Goal: Transaction & Acquisition: Download file/media

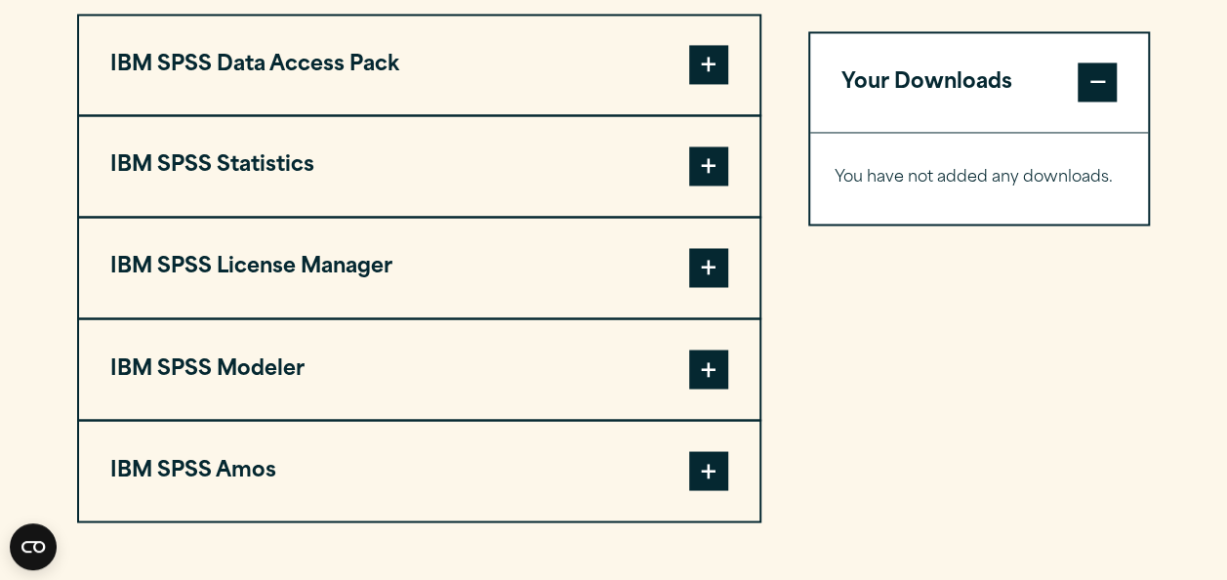
scroll to position [1544, 0]
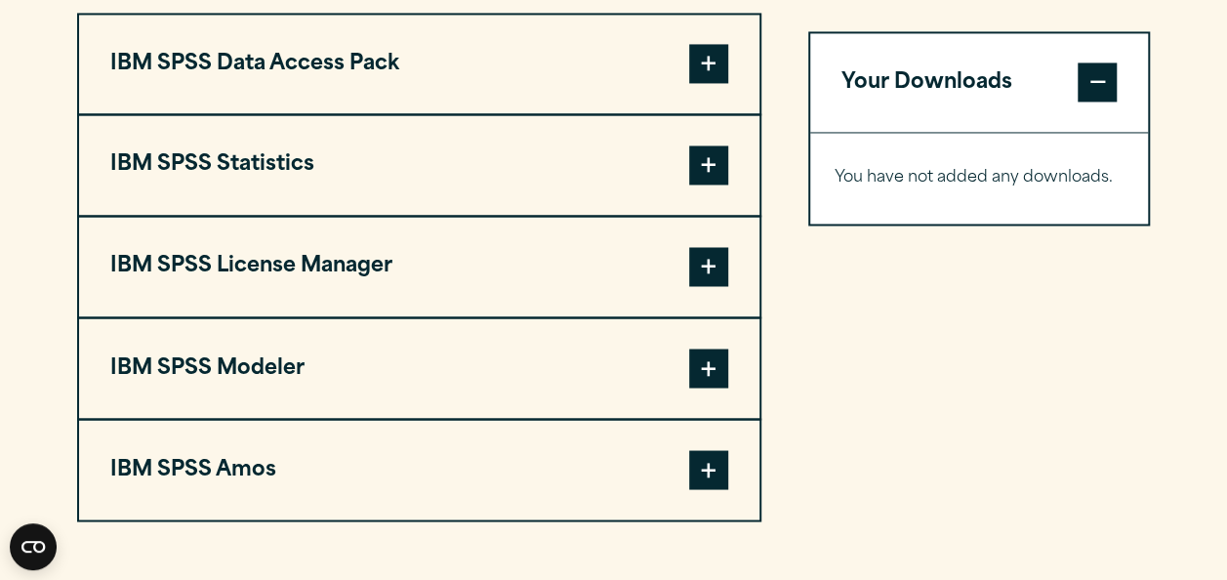
click at [712, 185] on span at bounding box center [708, 164] width 39 height 39
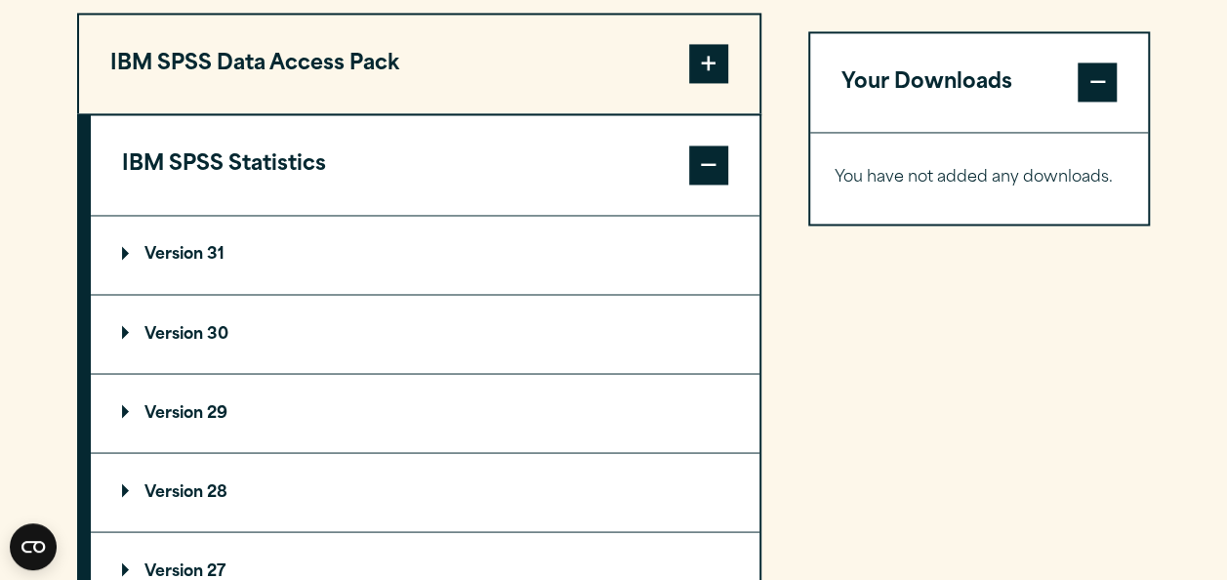
click at [166, 342] on p "Version 30" at bounding box center [175, 334] width 106 height 16
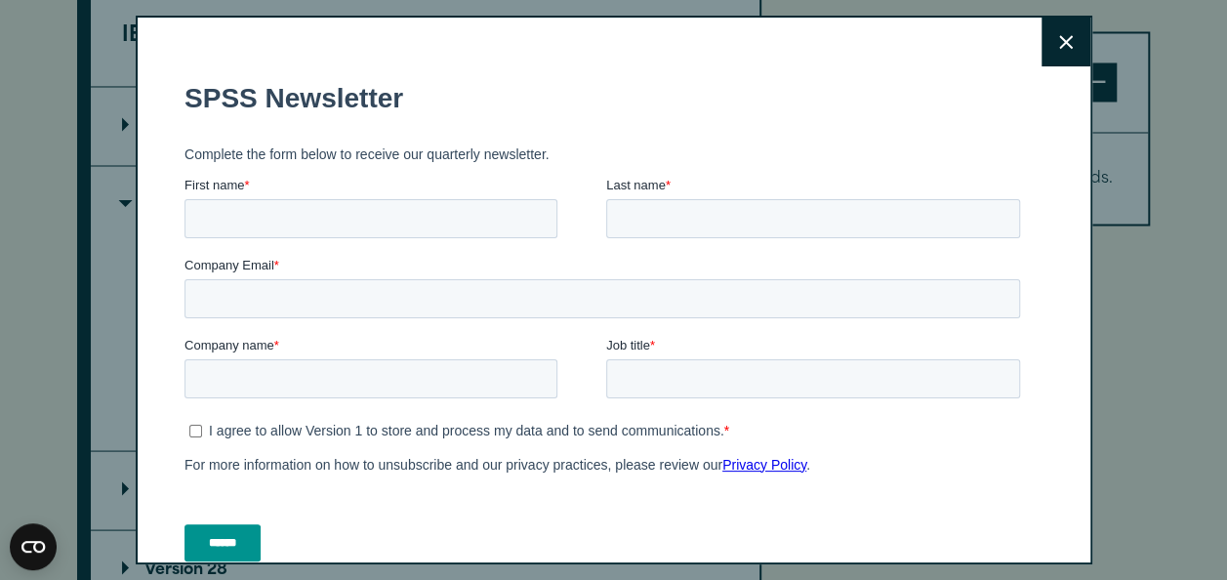
scroll to position [1686, 0]
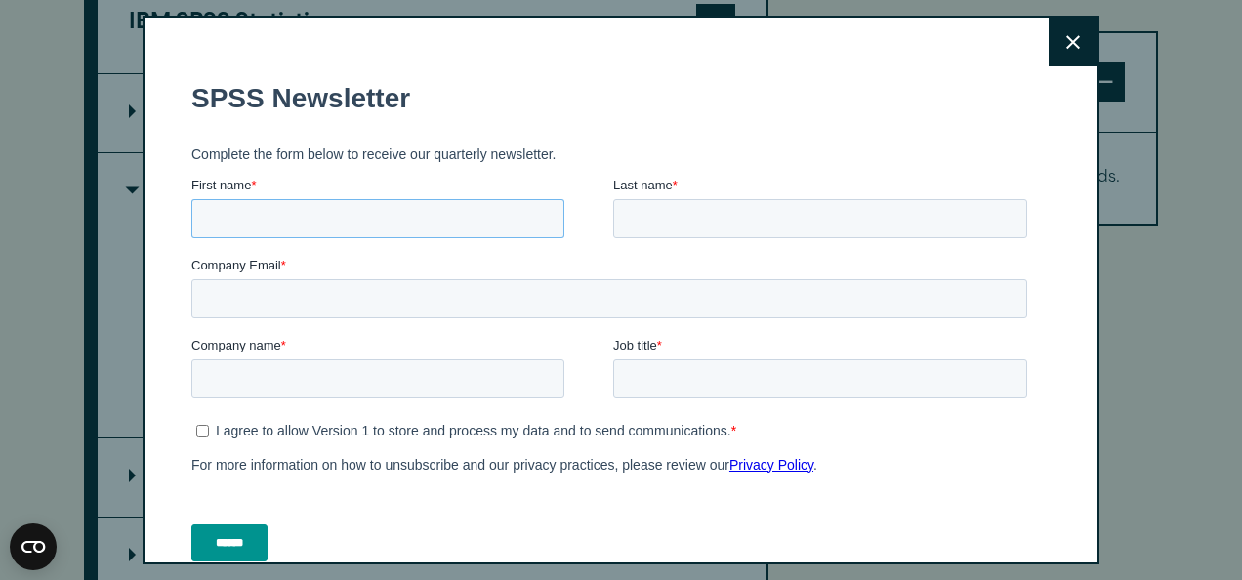
click at [340, 219] on input "First name *" at bounding box center [377, 218] width 373 height 39
click at [1066, 36] on icon at bounding box center [1073, 42] width 14 height 15
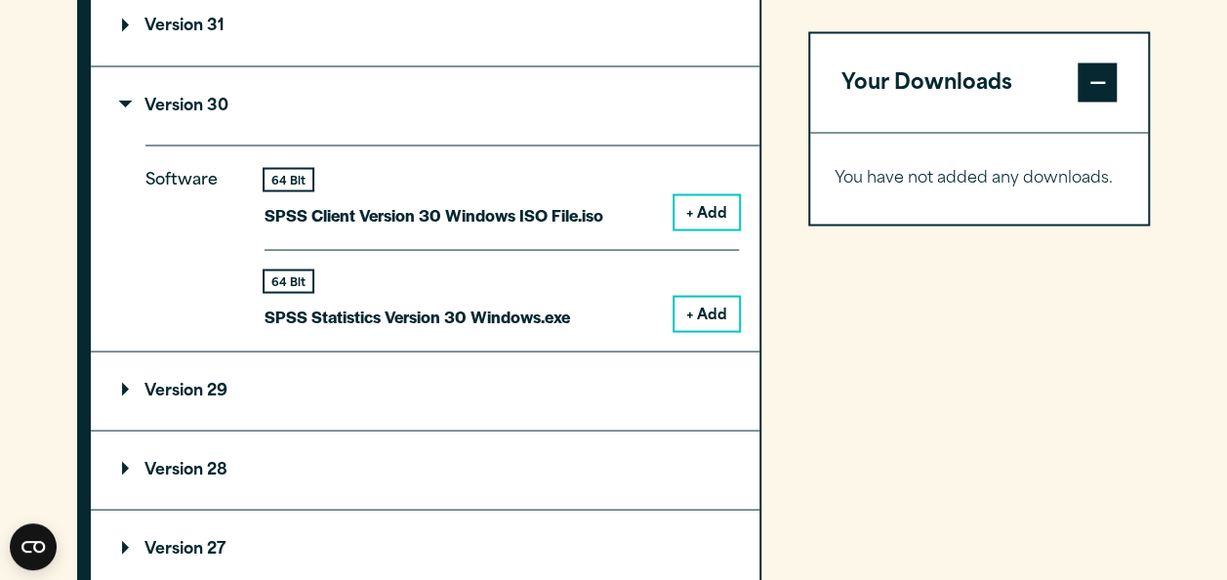
scroll to position [1774, 0]
click at [709, 329] on button "+ Add" at bounding box center [707, 312] width 64 height 33
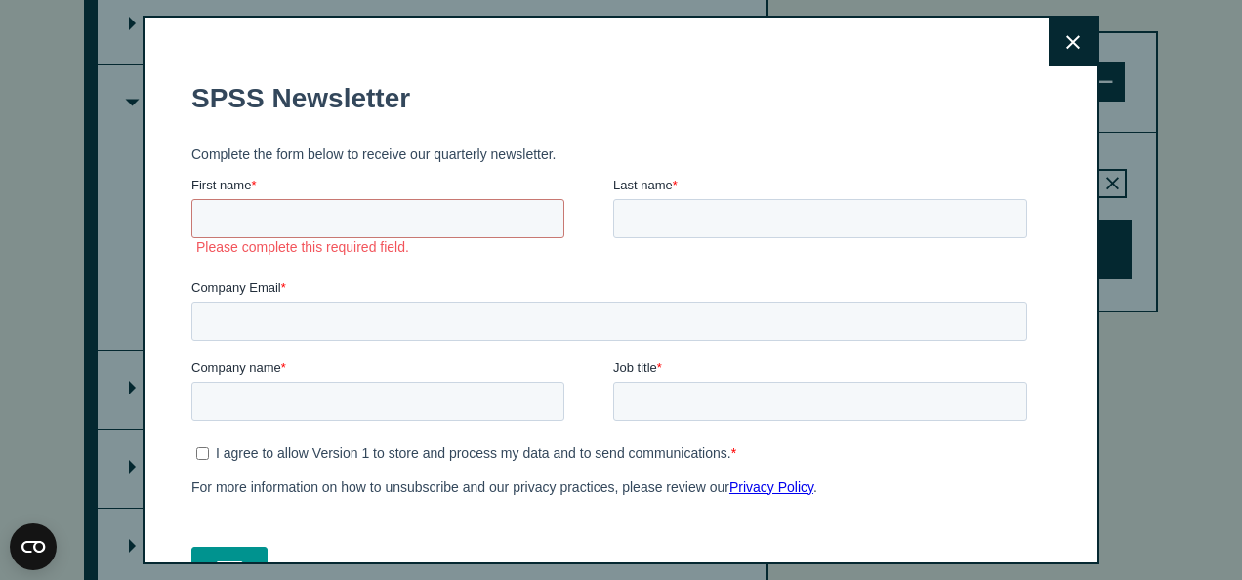
click at [1048, 40] on button "Close" at bounding box center [1072, 42] width 49 height 49
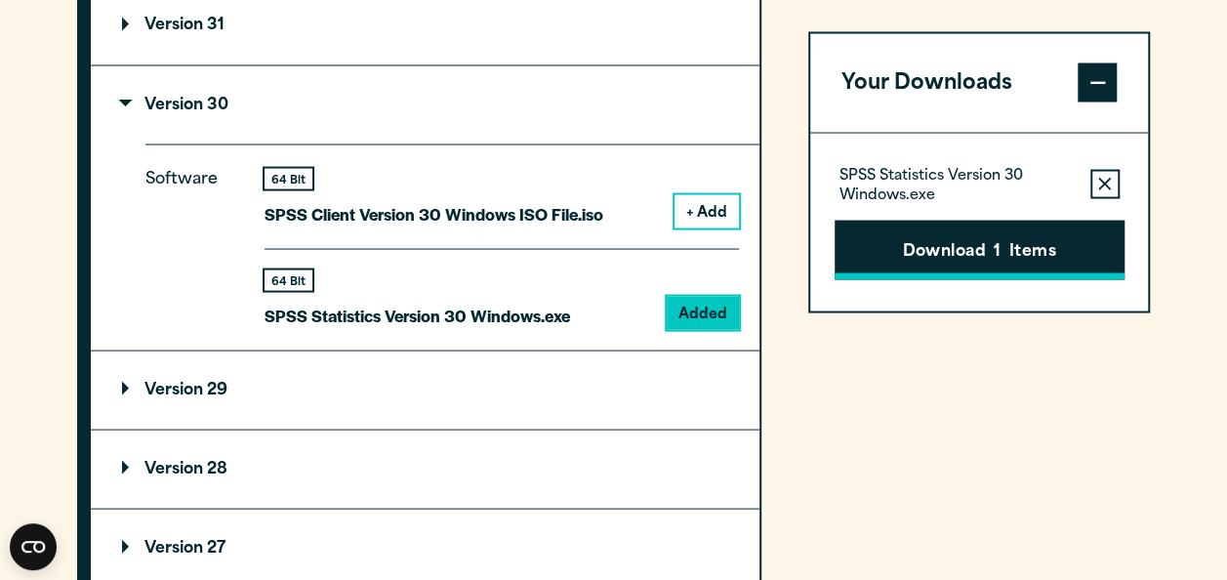
click at [939, 258] on button "Download 1 Items" at bounding box center [980, 250] width 290 height 61
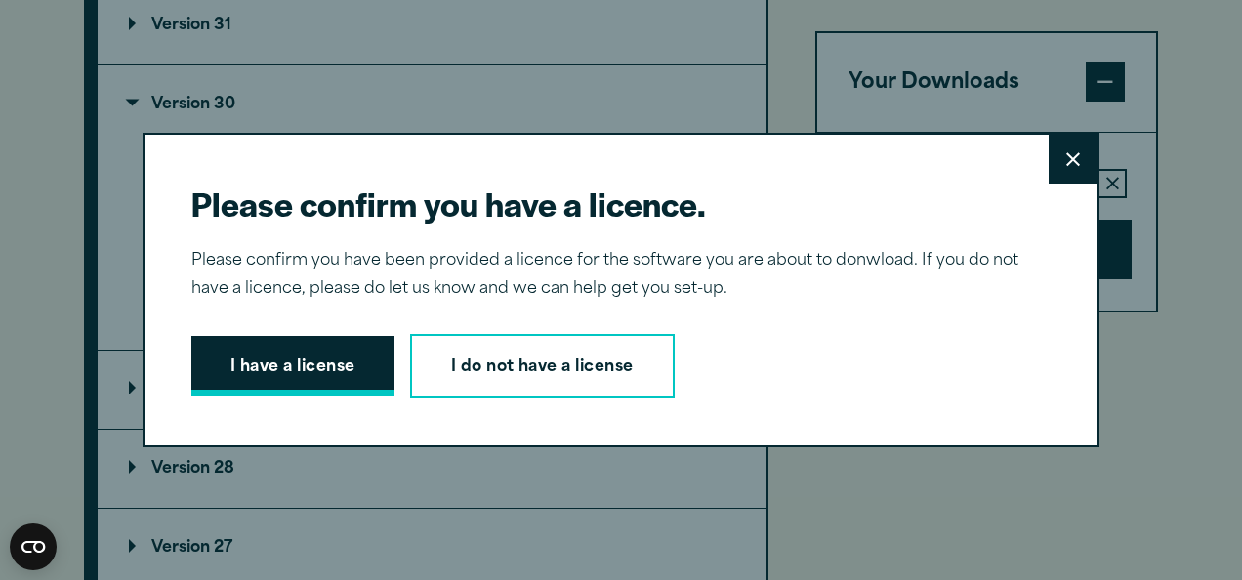
click at [295, 370] on button "I have a license" at bounding box center [292, 366] width 203 height 61
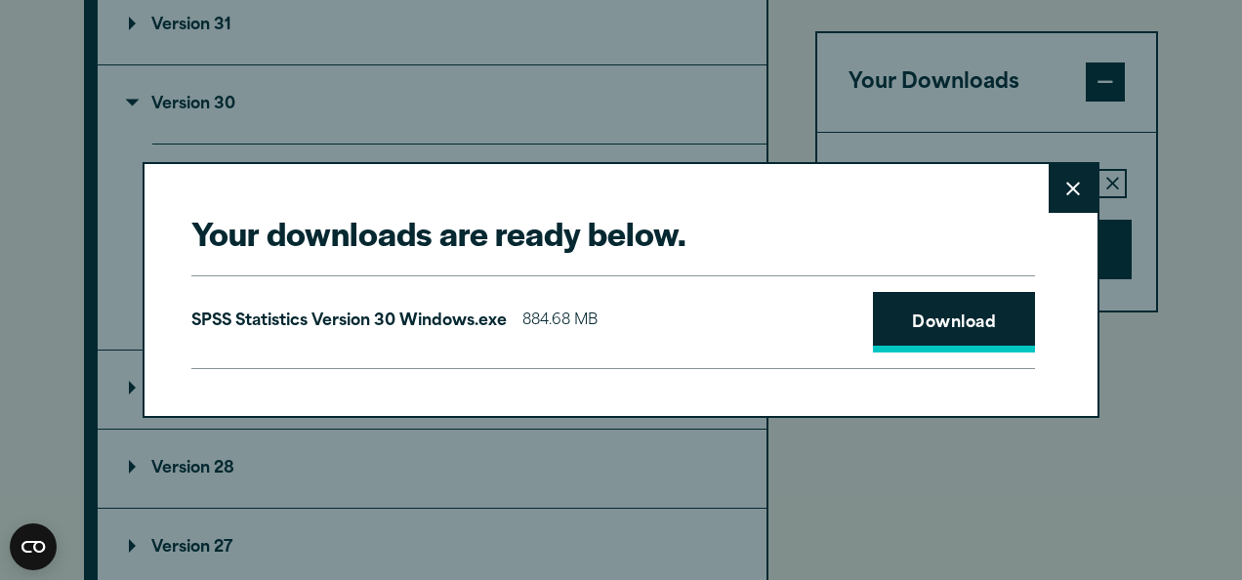
click at [953, 304] on link "Download" at bounding box center [954, 322] width 162 height 61
click at [917, 326] on link "Download" at bounding box center [954, 322] width 162 height 61
click at [1074, 170] on button "Close" at bounding box center [1072, 188] width 49 height 49
